Goal: Find specific fact: Find specific fact

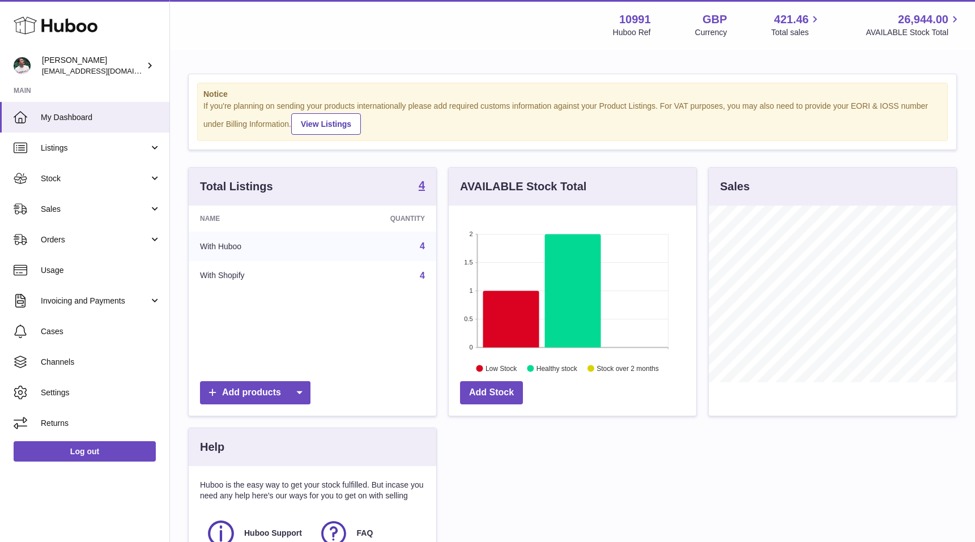
scroll to position [177, 248]
click at [101, 208] on span "Sales" at bounding box center [95, 209] width 108 height 11
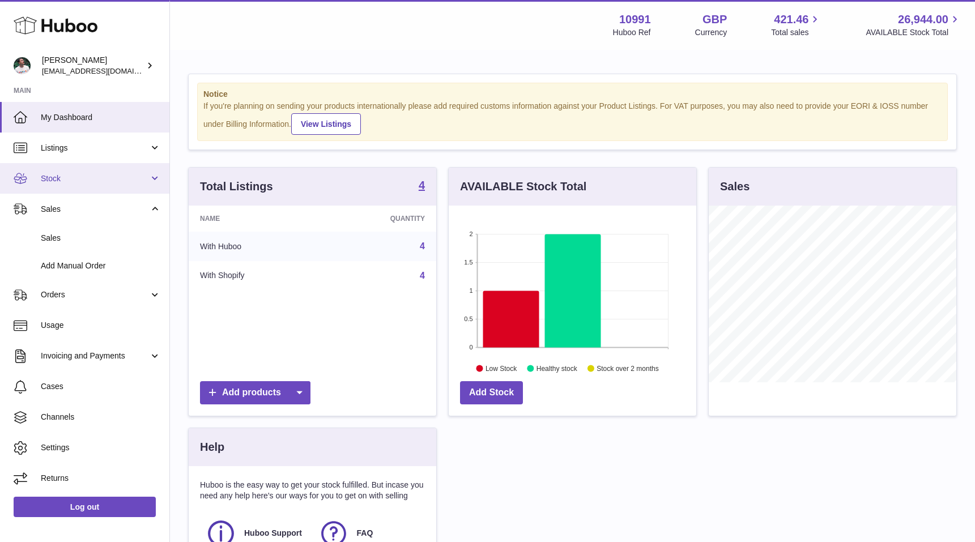
click at [124, 180] on span "Stock" at bounding box center [95, 178] width 108 height 11
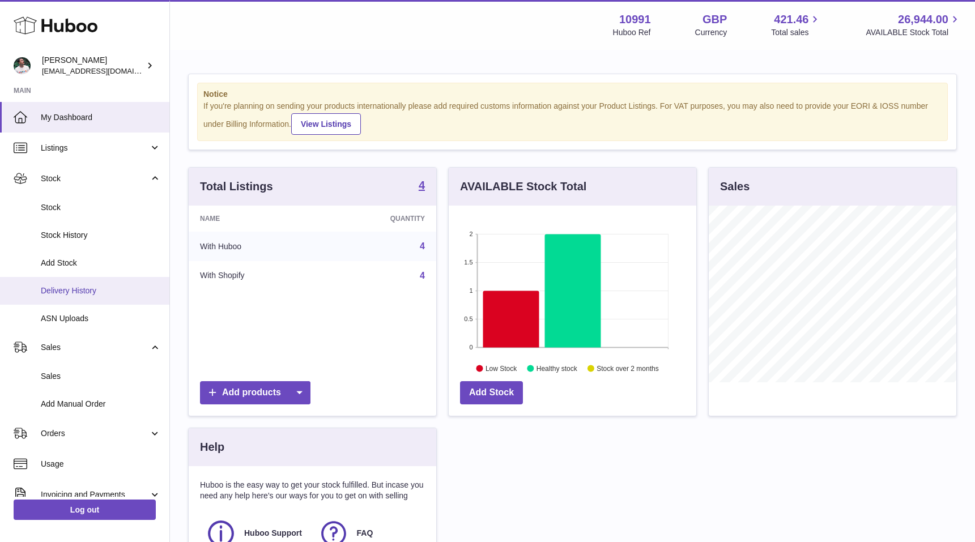
click at [105, 287] on span "Delivery History" at bounding box center [101, 291] width 120 height 11
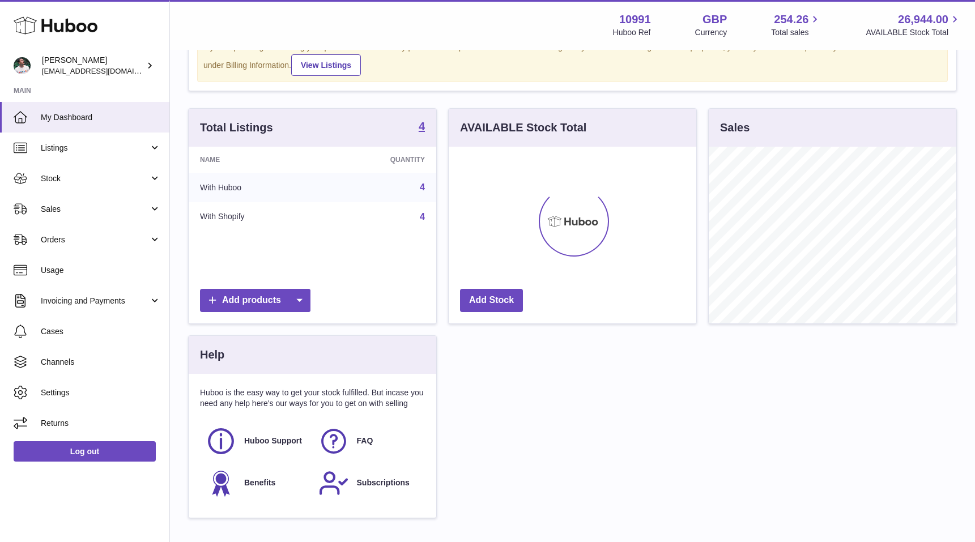
scroll to position [71, 0]
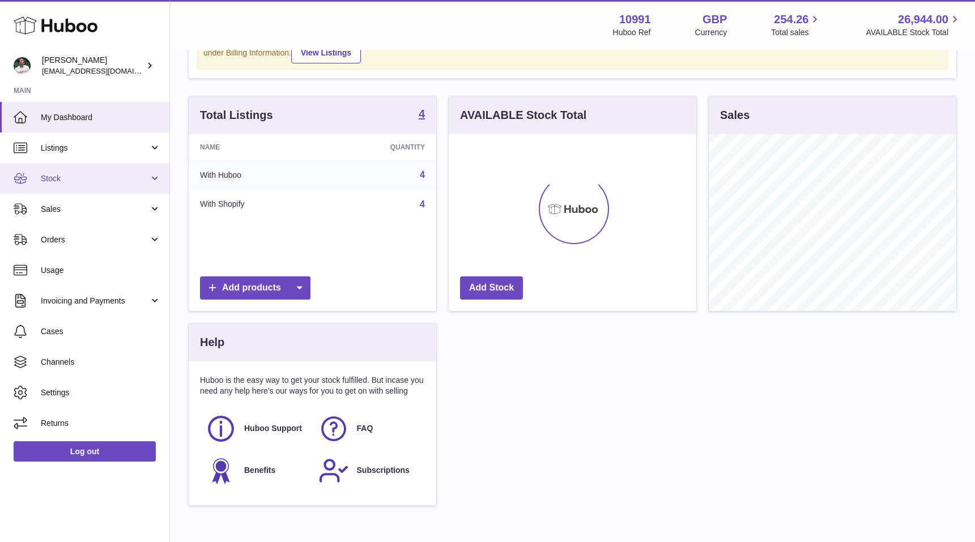
click at [119, 174] on span "Stock" at bounding box center [95, 178] width 108 height 11
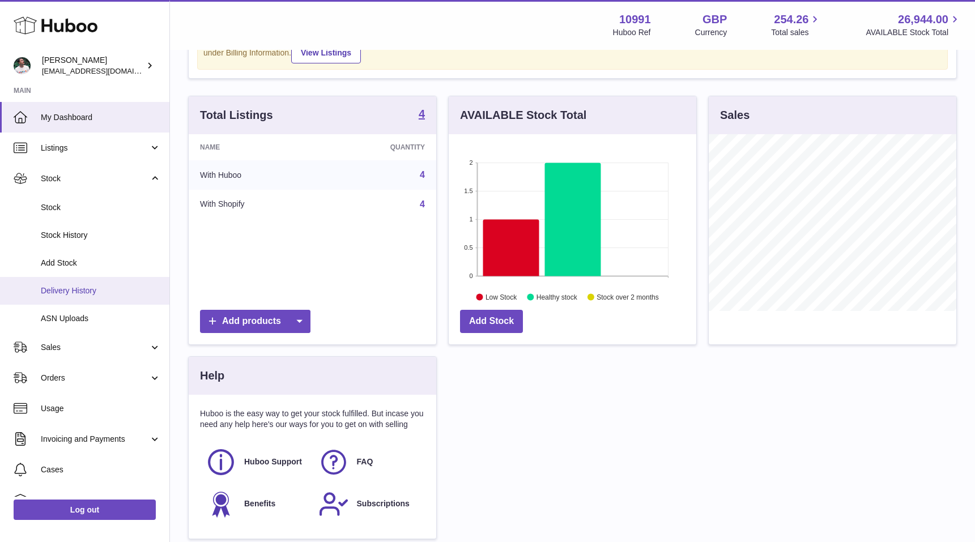
click at [97, 286] on span "Delivery History" at bounding box center [101, 291] width 120 height 11
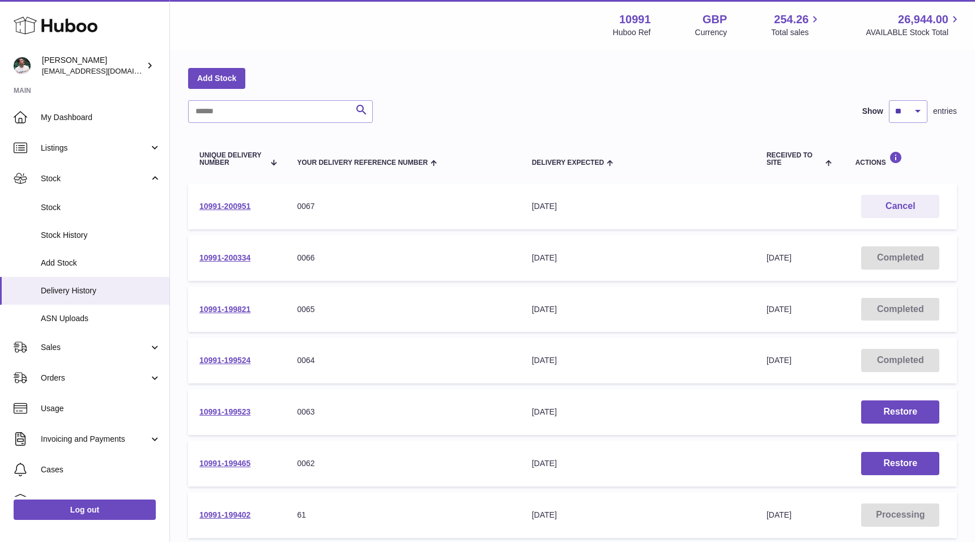
scroll to position [41, 0]
click at [233, 204] on link "10991-200951" at bounding box center [224, 205] width 51 height 9
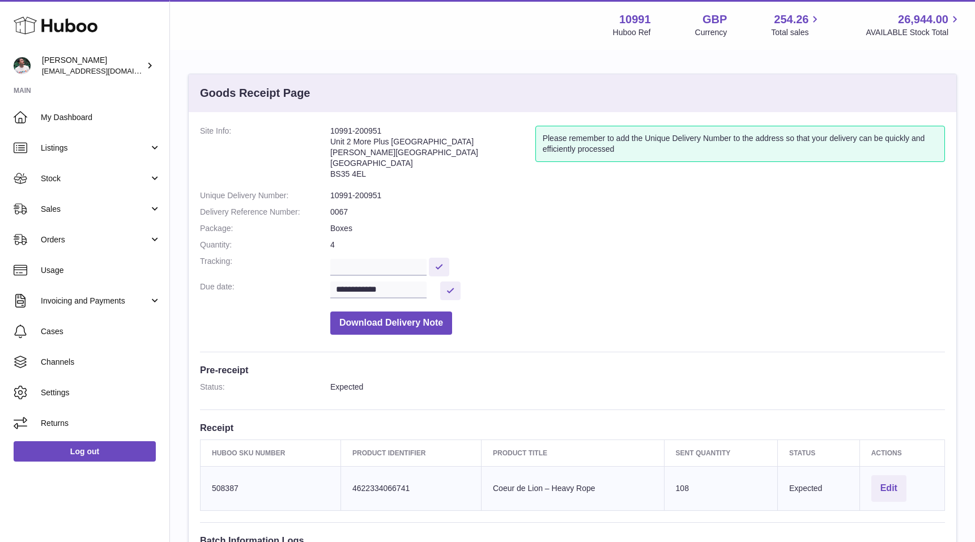
drag, startPoint x: 378, startPoint y: 176, endPoint x: 328, endPoint y: 175, distance: 49.9
click at [328, 175] on dl "**********" at bounding box center [572, 233] width 745 height 215
click at [332, 175] on address "10991-200951 Unit 2 More Plus Central Park Hudson Ave Severn Beach BS35 4EL" at bounding box center [432, 155] width 205 height 59
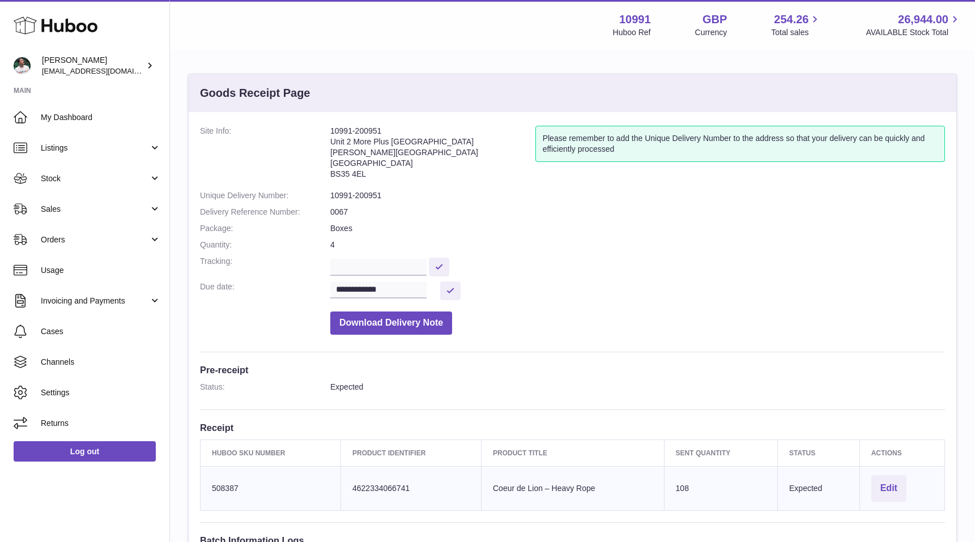
copy dd "BS35 4EL"
click at [341, 129] on address "10991-200951 Unit 2 More Plus Central Park Hudson Ave Severn Beach BS35 4EL" at bounding box center [432, 155] width 205 height 59
copy address "10991-200951"
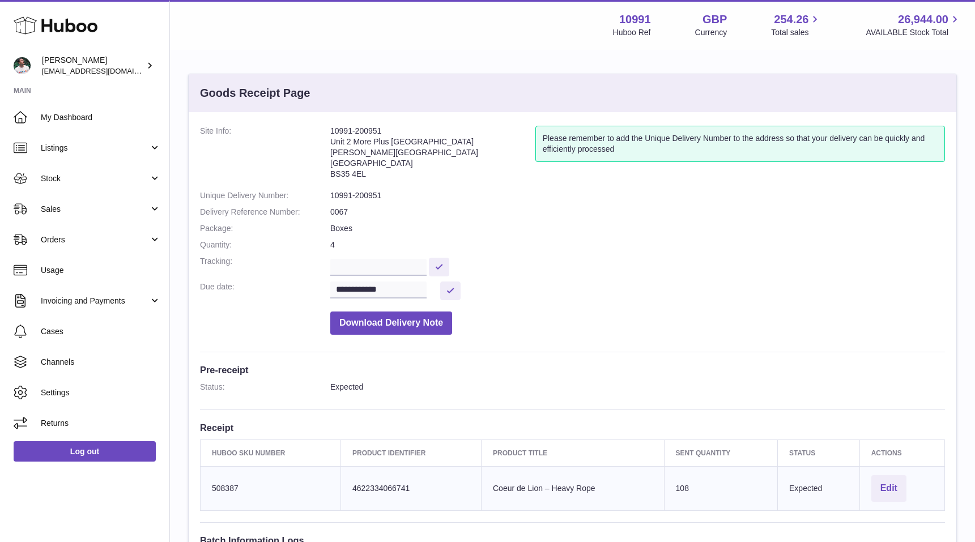
click at [385, 159] on address "10991-200951 Unit 2 More Plus Central Park Hudson Ave Severn Beach BS35 4EL" at bounding box center [432, 155] width 205 height 59
drag, startPoint x: 376, startPoint y: 176, endPoint x: 332, endPoint y: 144, distance: 54.9
click at [332, 144] on address "10991-200951 Unit 2 More Plus Central Park Hudson Ave Severn Beach BS35 4EL" at bounding box center [432, 155] width 205 height 59
copy address "Unit 2 More Plus Central Park Hudson Ave Severn Beach BS35 4EL"
